Goal: Task Accomplishment & Management: Use online tool/utility

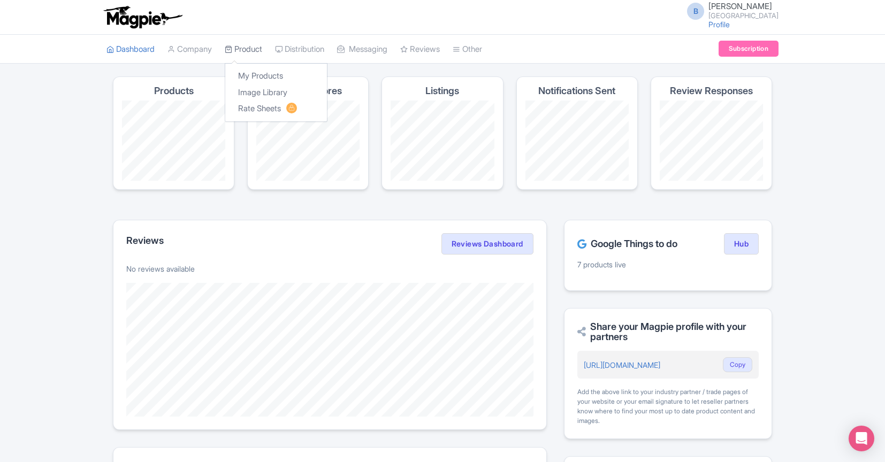
click at [248, 50] on link "Product" at bounding box center [243, 49] width 37 height 29
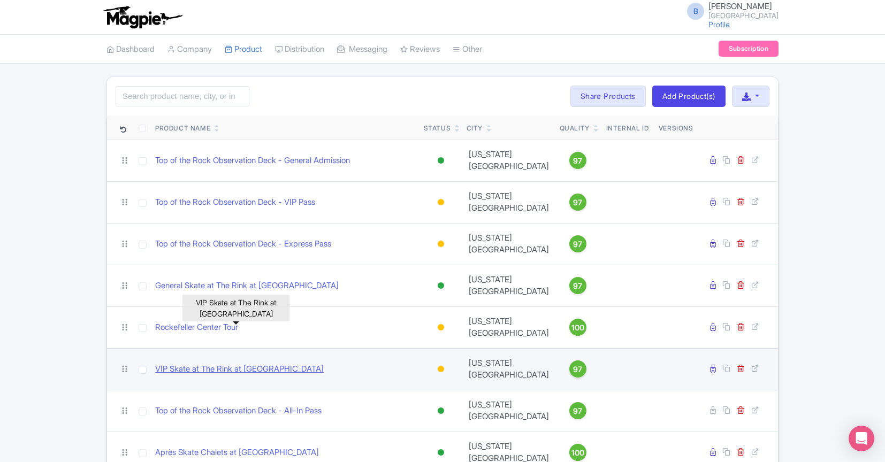
click at [212, 363] on link "VIP Skate at The Rink at [GEOGRAPHIC_DATA]" at bounding box center [239, 369] width 169 height 12
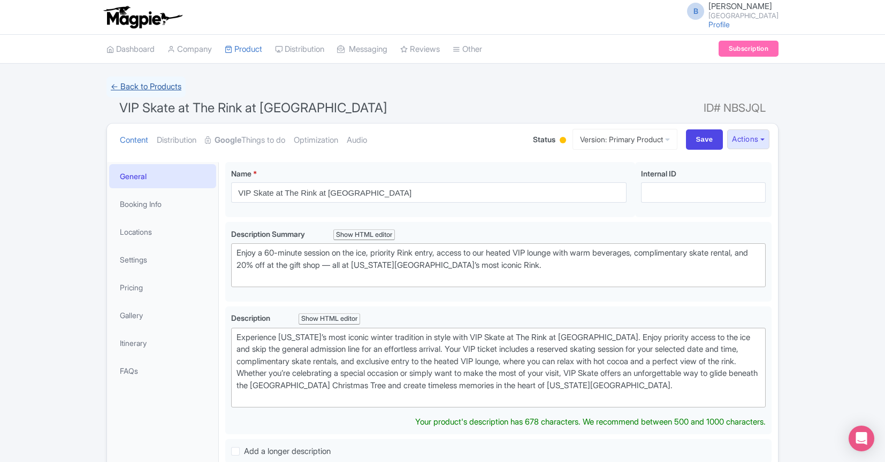
click at [154, 90] on link "← Back to Products" at bounding box center [145, 87] width 79 height 21
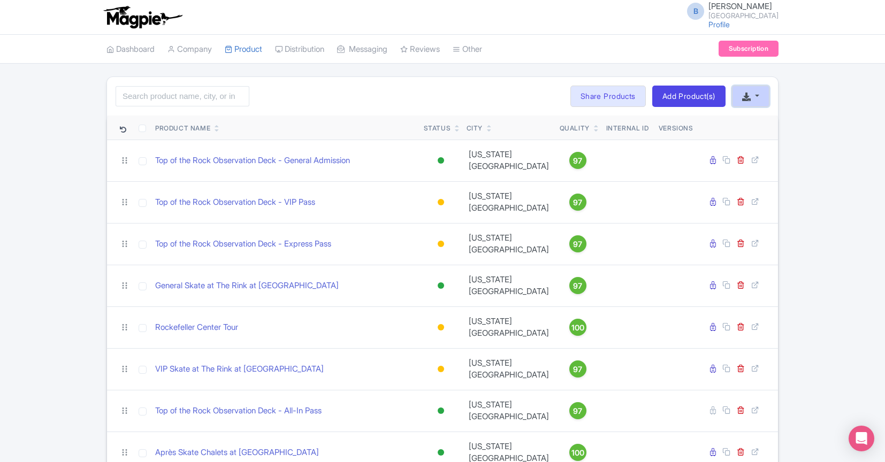
click at [754, 97] on button "button" at bounding box center [750, 96] width 37 height 21
click at [758, 116] on link "Download Product List" at bounding box center [784, 121] width 105 height 17
